Goal: Task Accomplishment & Management: Manage account settings

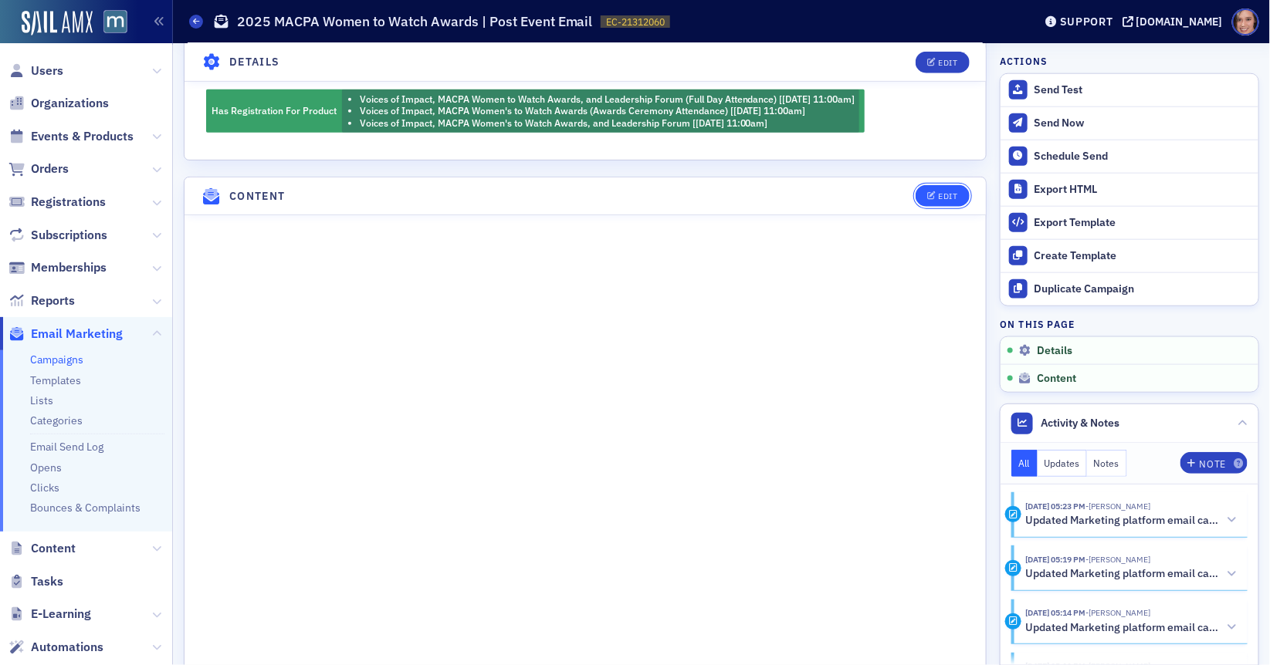
click at [943, 192] on div "Edit" at bounding box center [947, 196] width 19 height 8
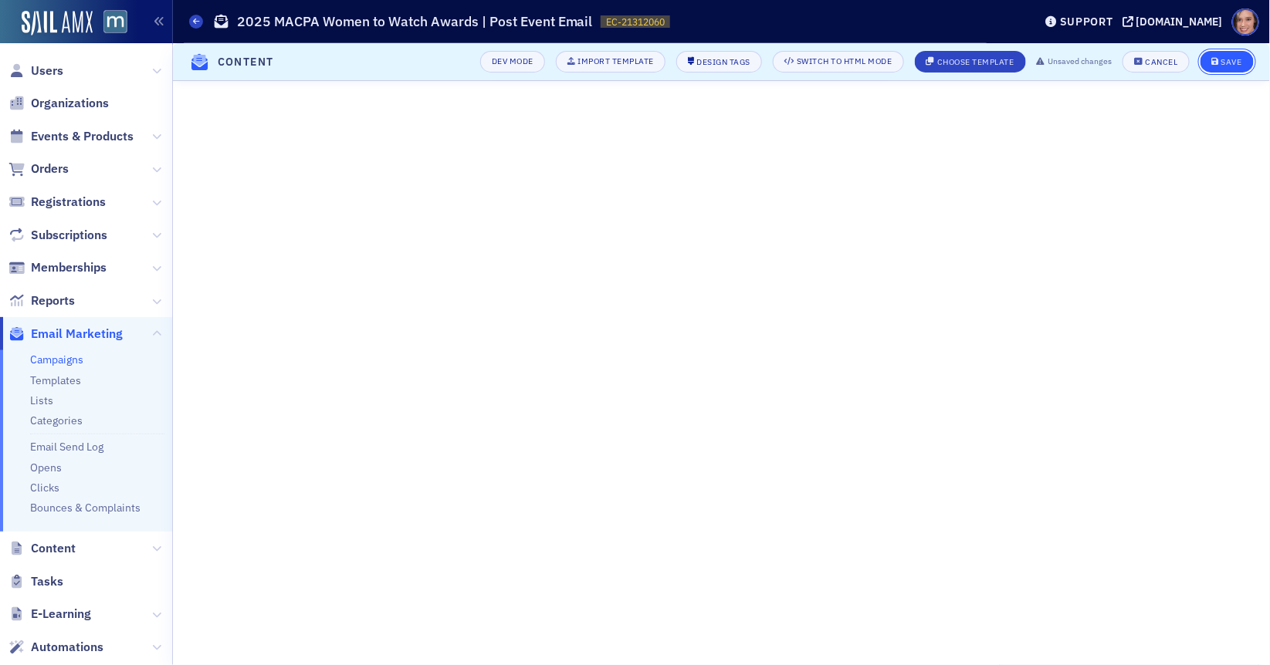
click at [1229, 69] on button "Save" at bounding box center [1226, 62] width 53 height 22
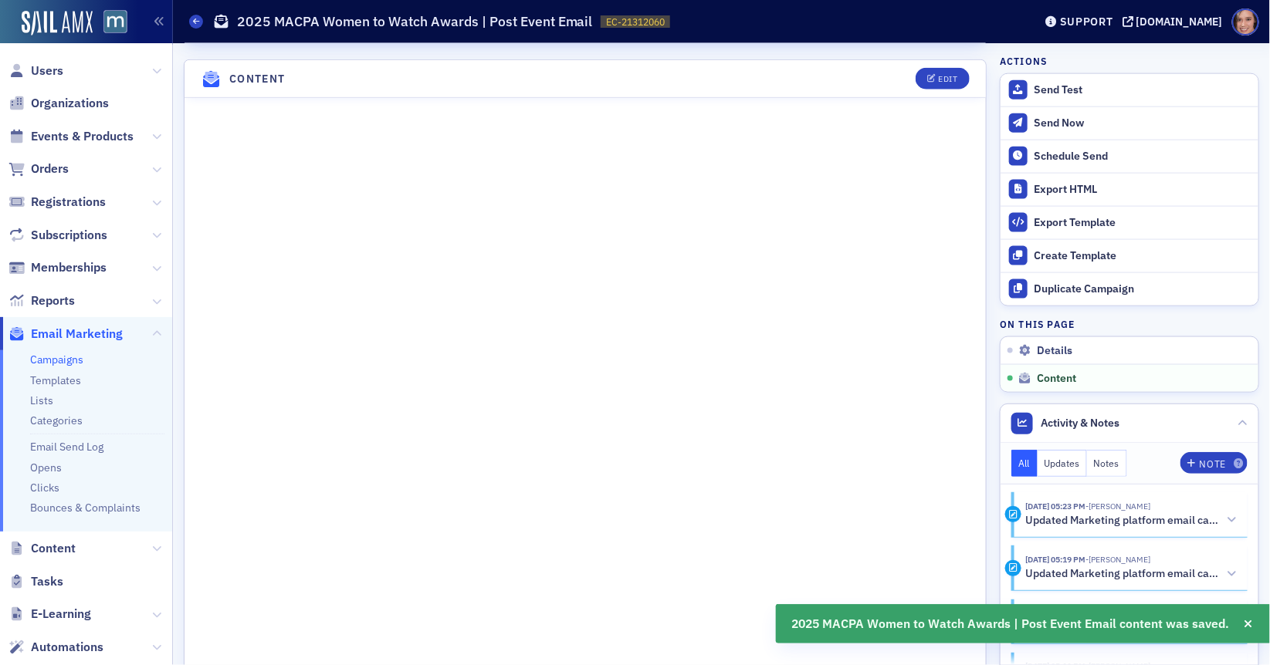
scroll to position [738, 0]
click at [68, 355] on link "Campaigns" at bounding box center [56, 360] width 53 height 14
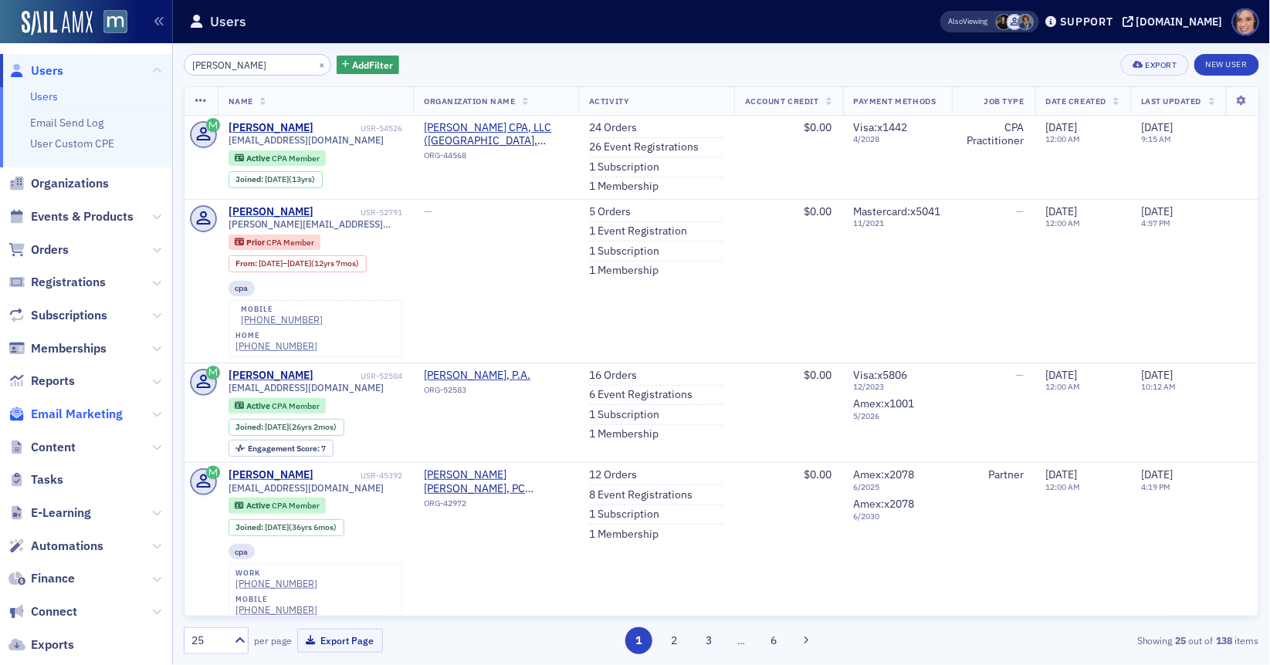
click at [85, 419] on span "Email Marketing" at bounding box center [77, 414] width 92 height 17
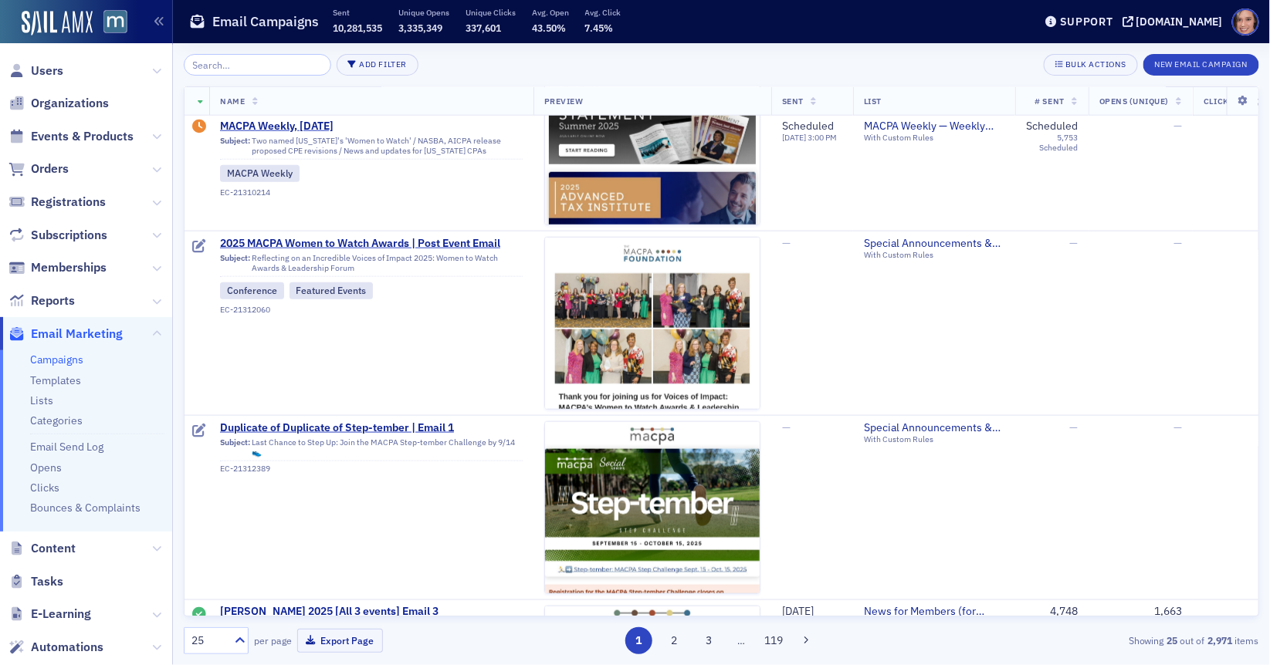
scroll to position [708, 0]
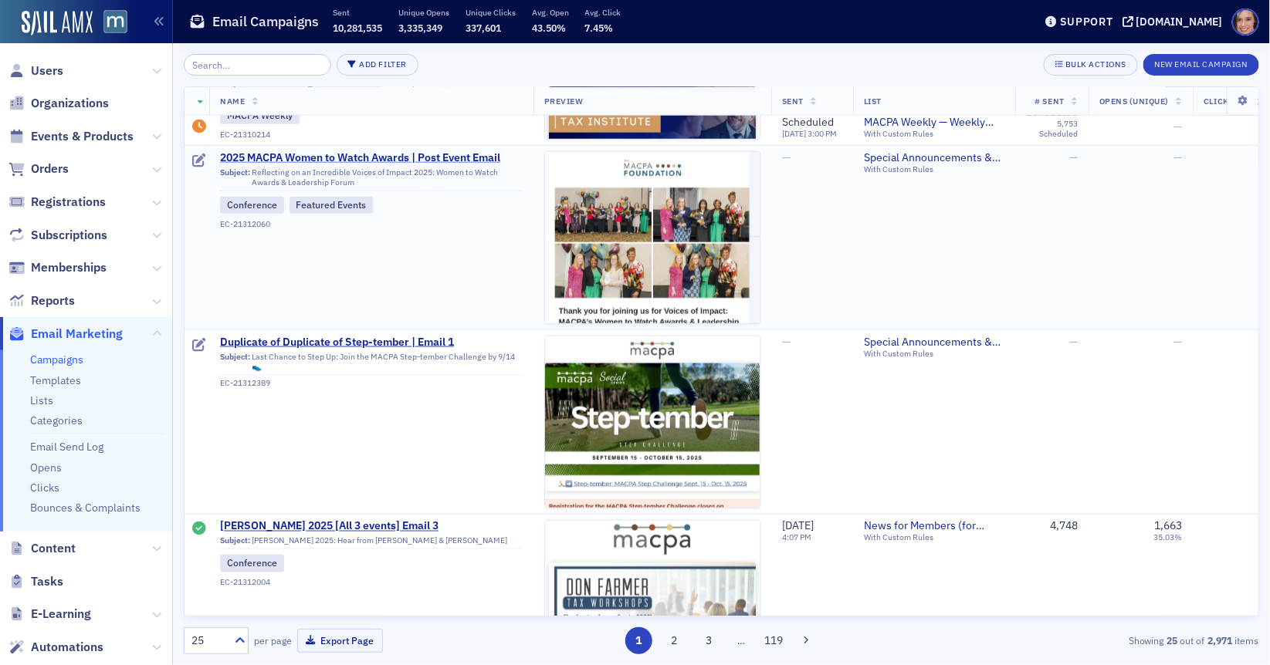
click at [483, 154] on span "2025 MACPA Women to Watch Awards | Post Event Email" at bounding box center [371, 158] width 303 height 14
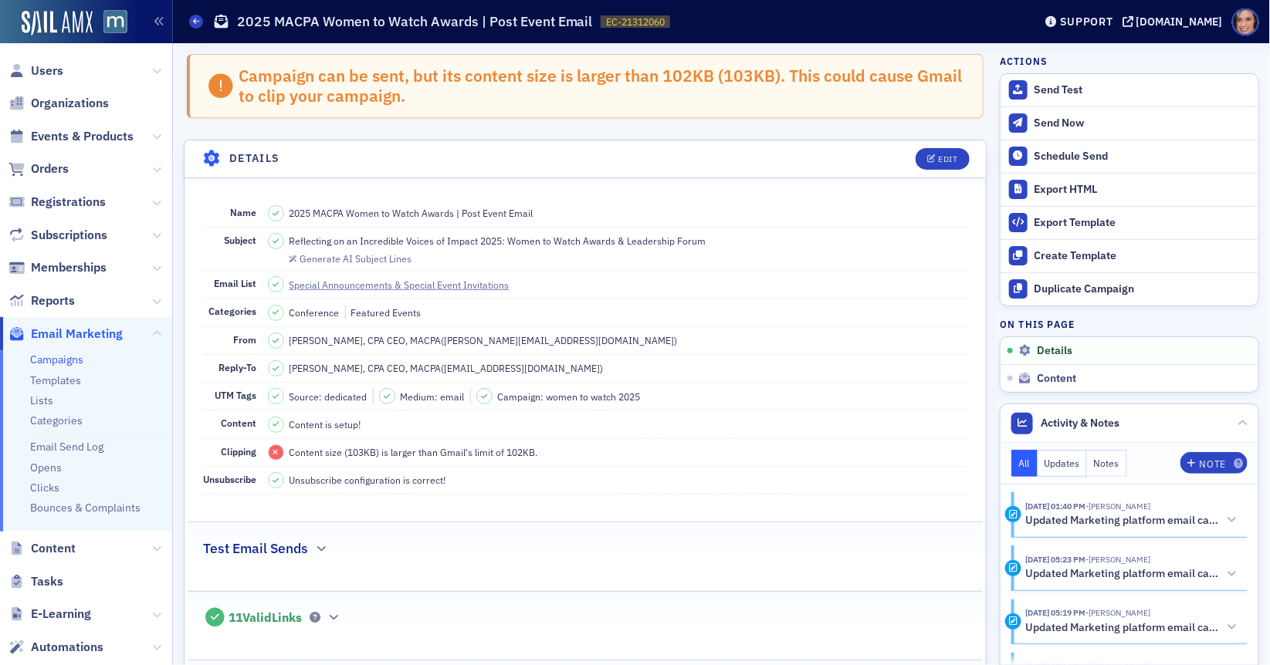
scroll to position [55, 0]
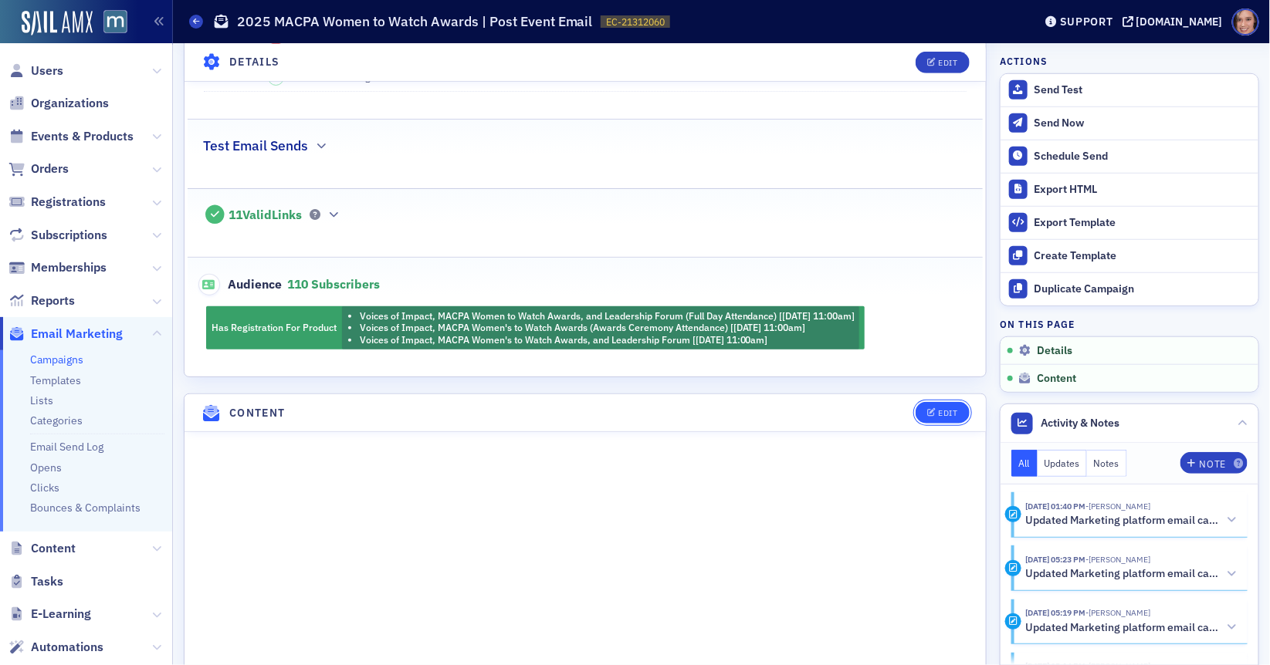
click at [939, 409] on div "Edit" at bounding box center [947, 413] width 19 height 8
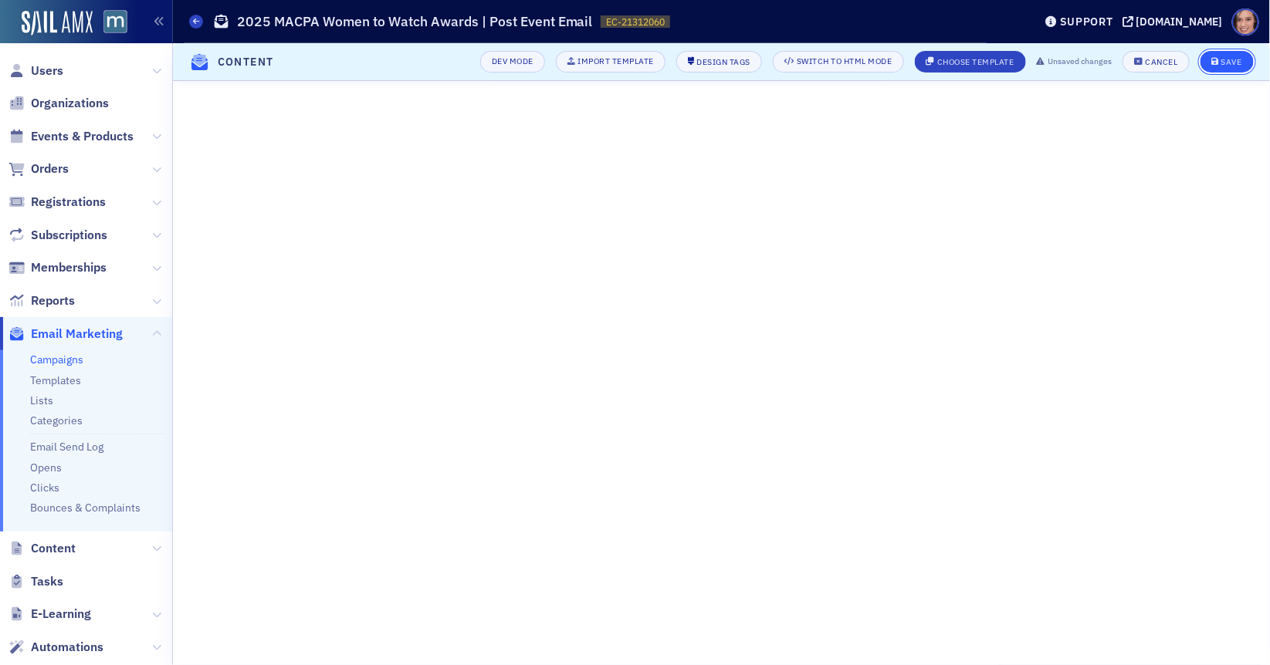
click at [1242, 53] on button "Save" at bounding box center [1226, 62] width 53 height 22
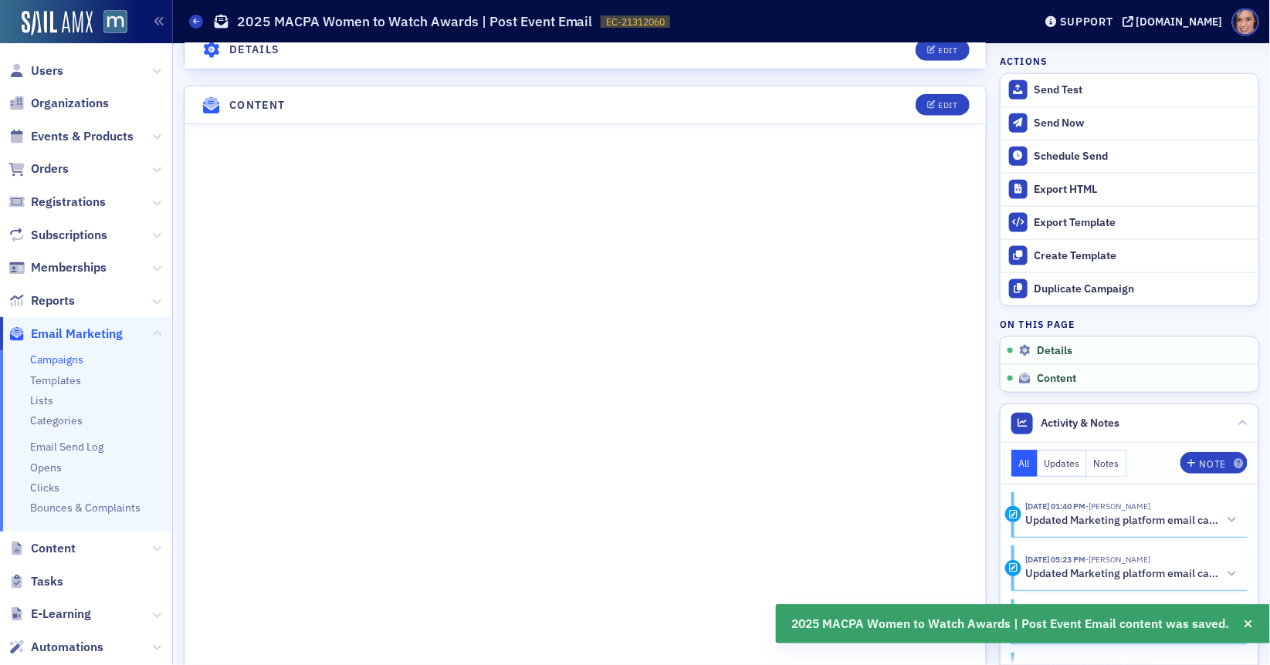
scroll to position [738, 0]
